Goal: Find contact information: Find contact information

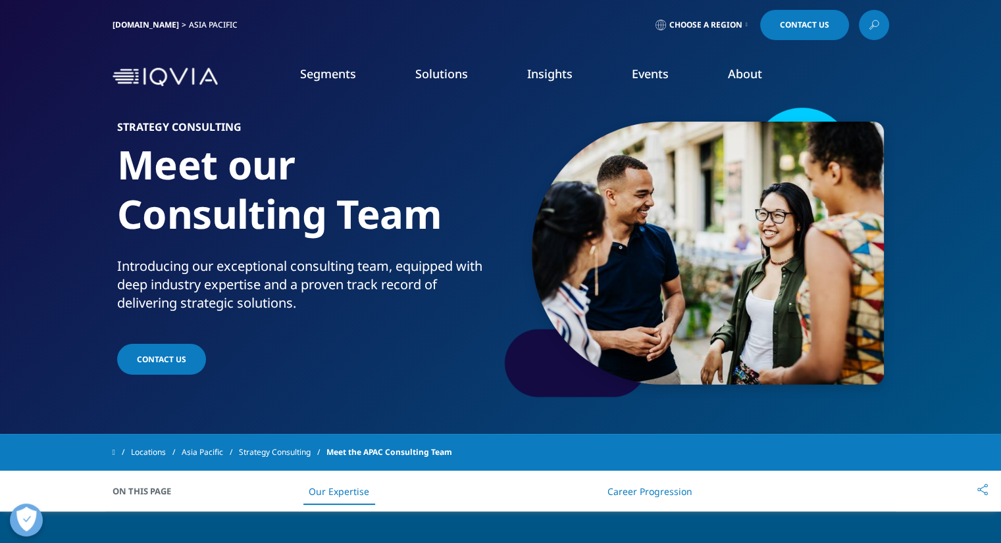
click at [555, 78] on link "Insights" at bounding box center [549, 74] width 45 height 16
click at [741, 24] on link "Choose a Region" at bounding box center [701, 25] width 97 height 30
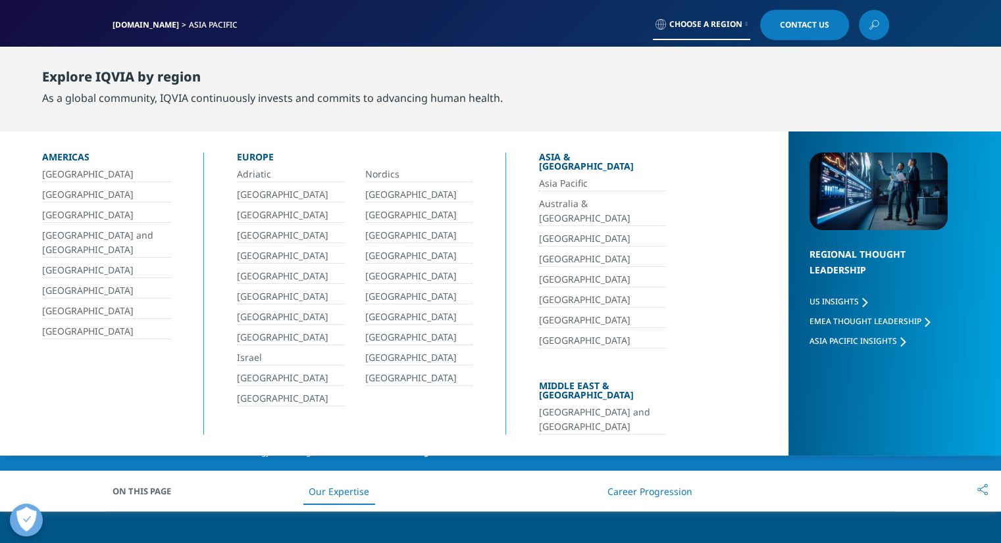
click at [563, 197] on link "Australia & [GEOGRAPHIC_DATA]" at bounding box center [602, 212] width 126 height 30
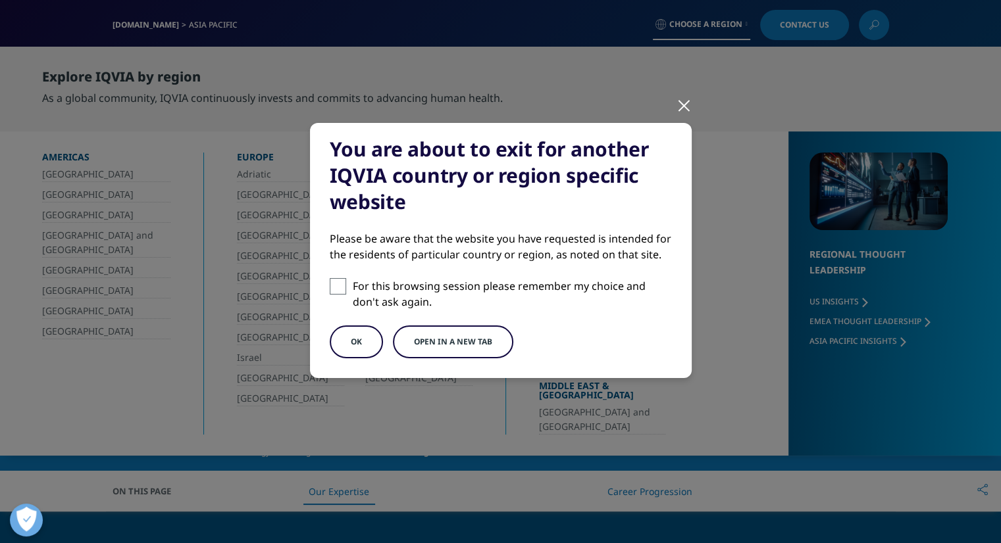
click at [352, 344] on button "OK" at bounding box center [356, 342] width 53 height 33
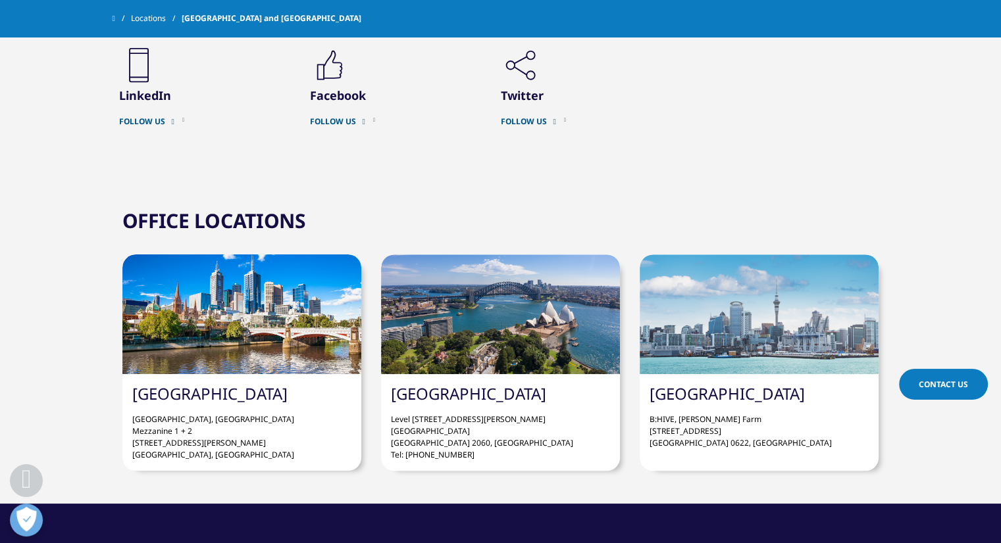
scroll to position [1074, 0]
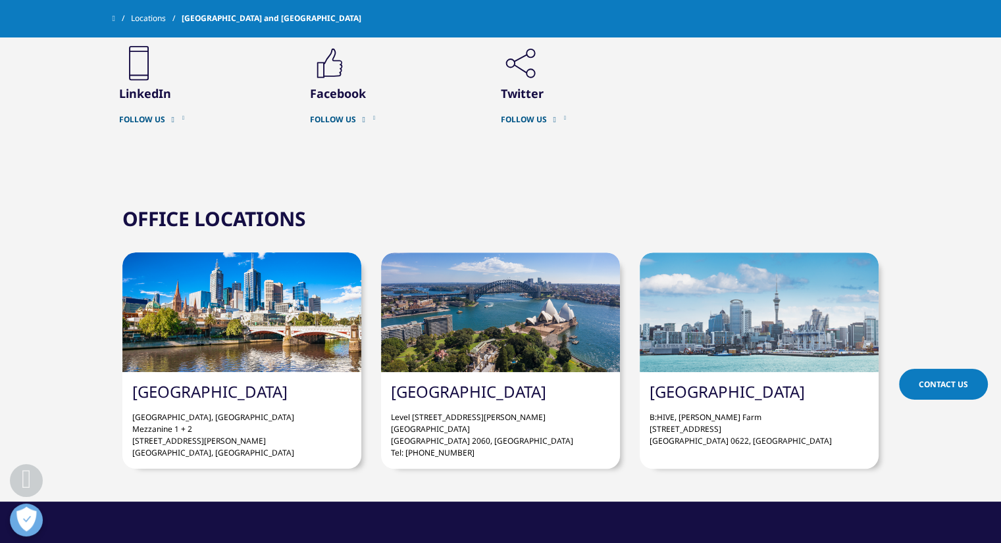
click at [502, 257] on div at bounding box center [500, 313] width 239 height 120
click at [503, 402] on p "Level [STREET_ADDRESS][PERSON_NAME] Tel: [PHONE_NUMBER]" at bounding box center [500, 430] width 219 height 57
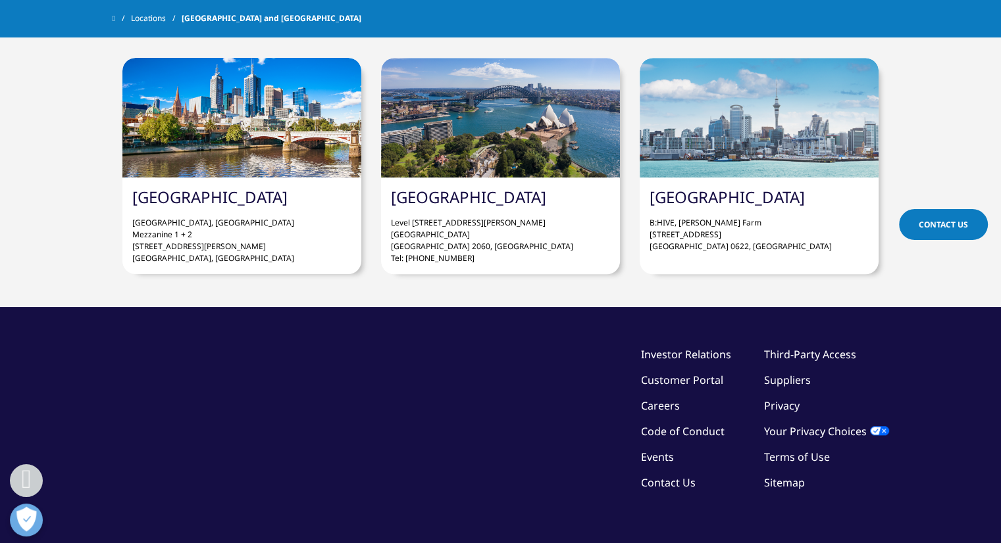
scroll to position [1270, 0]
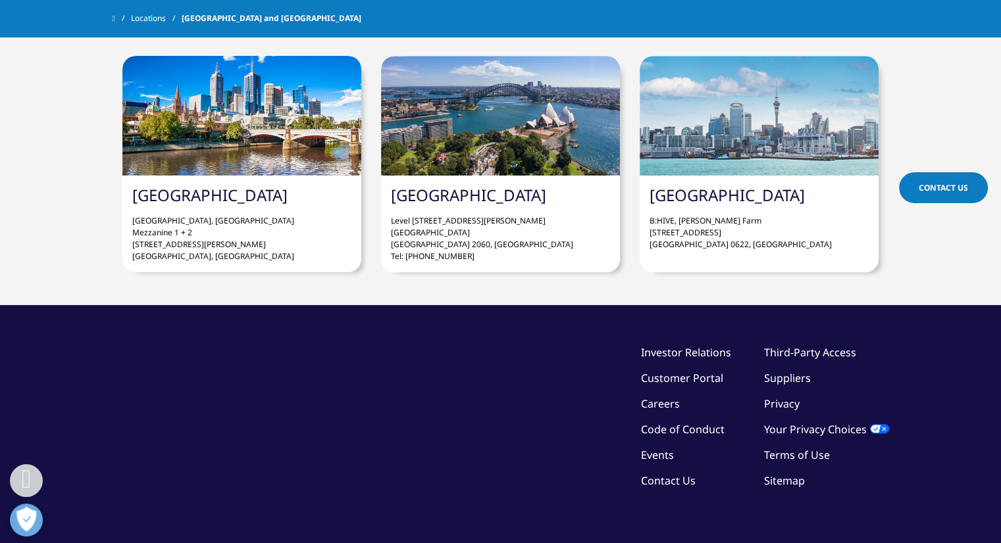
click at [670, 474] on link "Contact Us" at bounding box center [668, 481] width 55 height 14
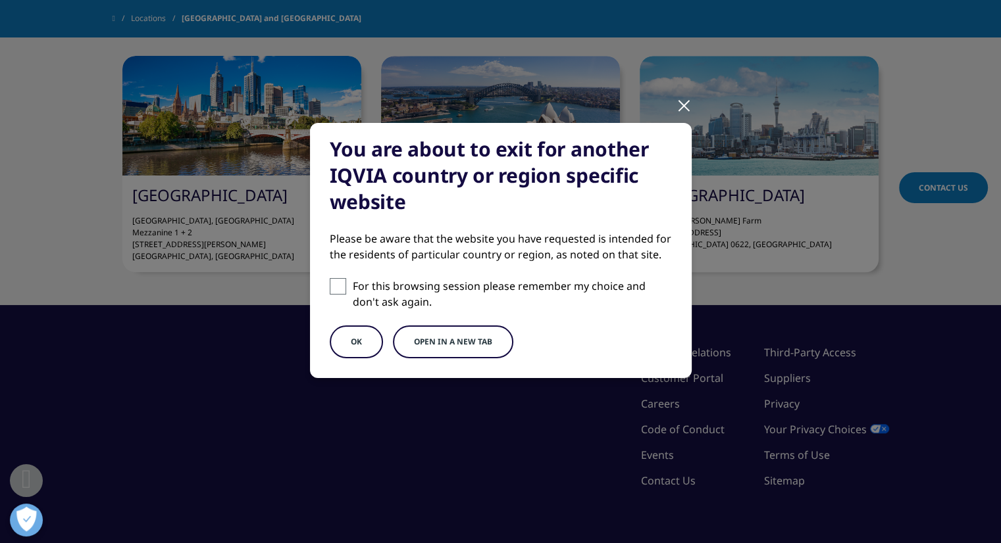
click at [680, 105] on div at bounding box center [683, 105] width 15 height 36
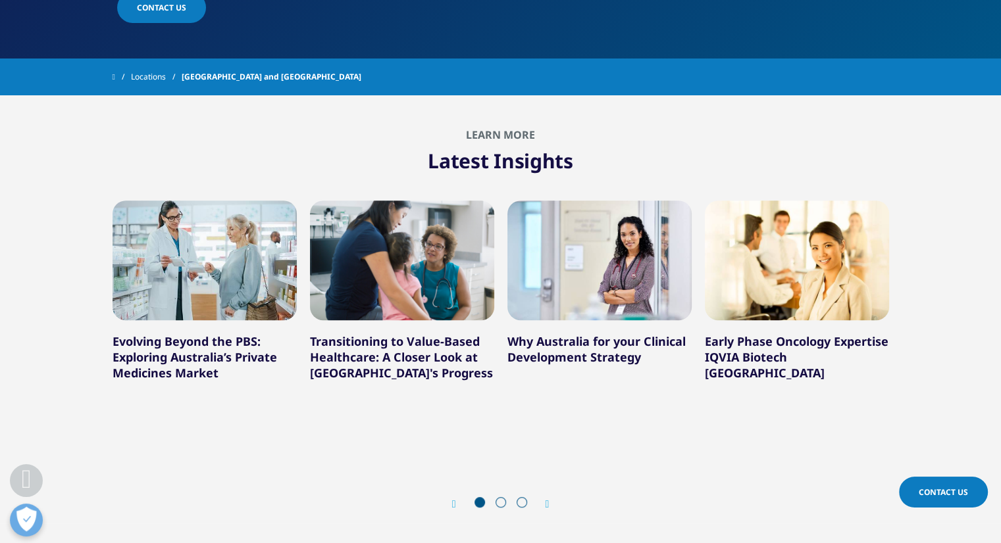
scroll to position [0, 0]
